Goal: Find specific page/section: Find specific page/section

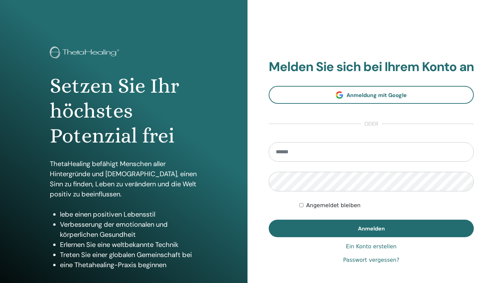
type input "**********"
click at [371, 236] on button "Anmelden" at bounding box center [371, 229] width 205 height 18
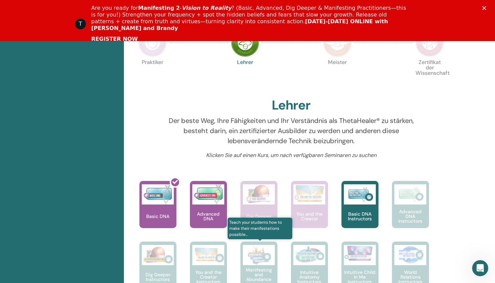
scroll to position [203, 0]
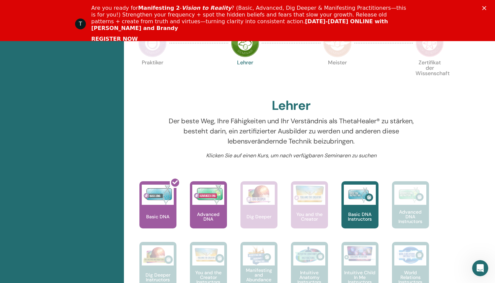
click at [485, 9] on icon "Schließen" at bounding box center [484, 8] width 4 height 4
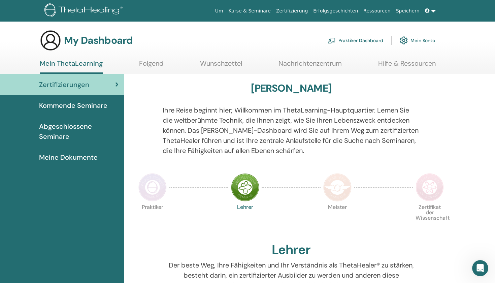
scroll to position [0, 0]
click at [66, 131] on span "Abgeschlossene Seminare" at bounding box center [78, 131] width 79 height 20
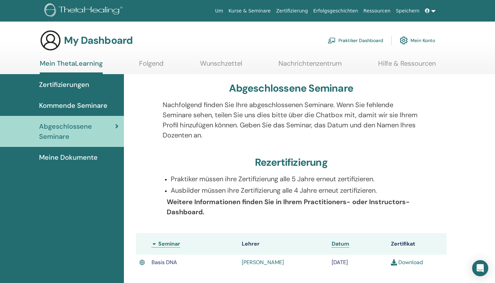
click at [90, 158] on span "Meine Dokumente" at bounding box center [68, 157] width 59 height 10
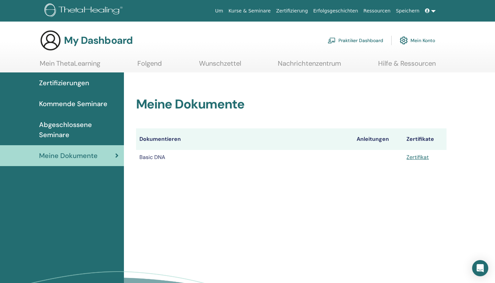
click at [173, 204] on div "Meine Dokumente Dokumentieren Anleitungen Zertifikate Basic DNA Zertifikat" at bounding box center [310, 205] width 372 height 266
